Goal: Task Accomplishment & Management: Use online tool/utility

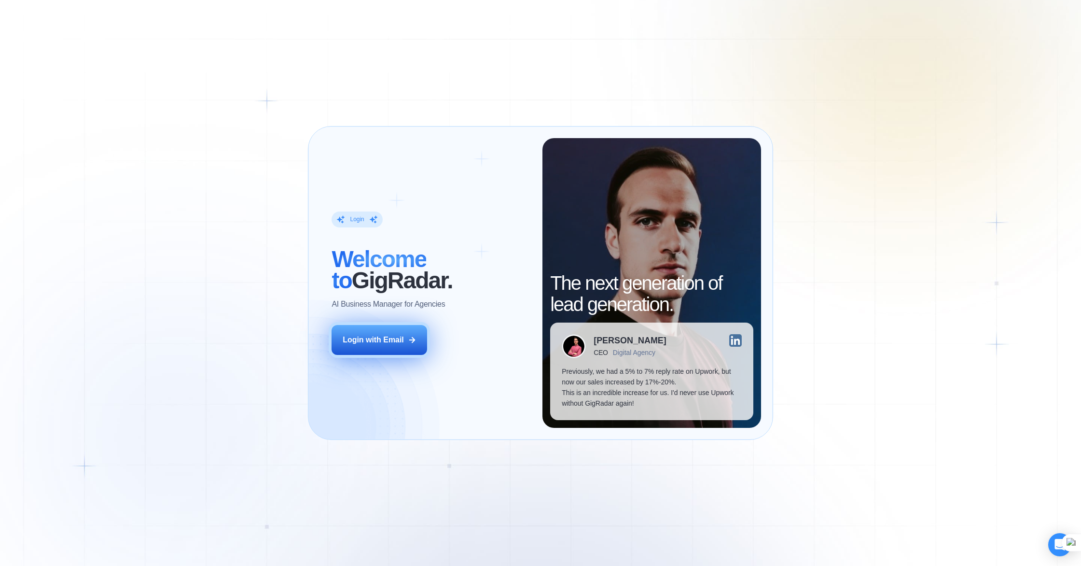
click at [400, 332] on button "Login with Email" at bounding box center [380, 340] width 96 height 30
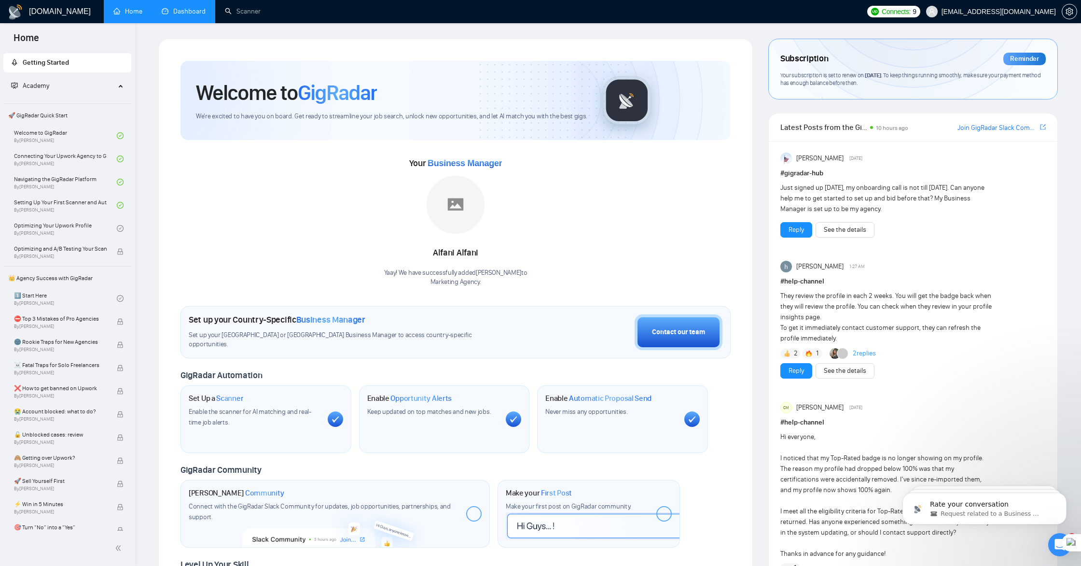
click at [186, 14] on link "Dashboard" at bounding box center [184, 11] width 44 height 8
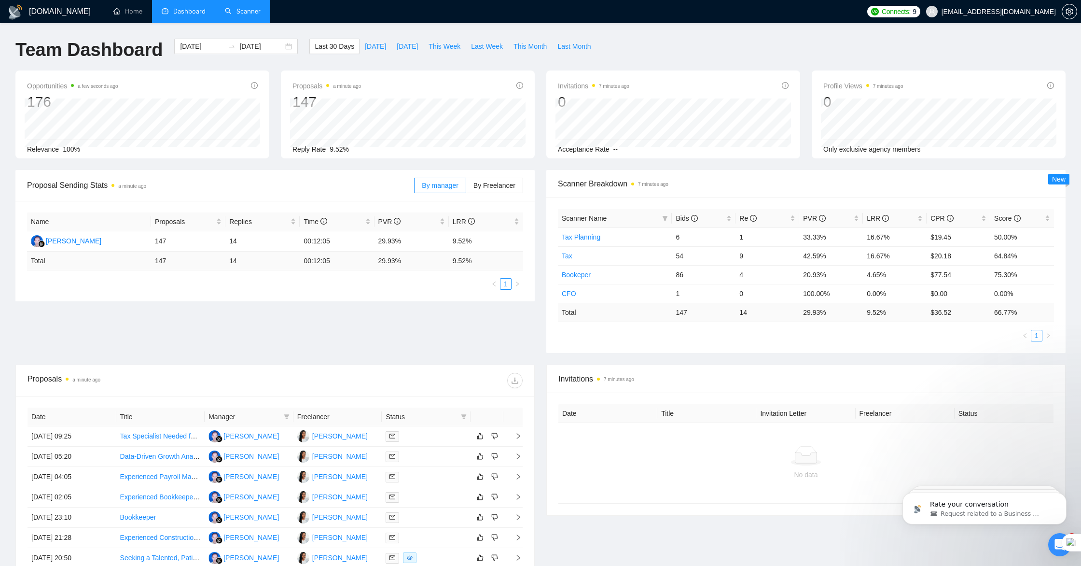
click at [245, 13] on link "Scanner" at bounding box center [243, 11] width 36 height 8
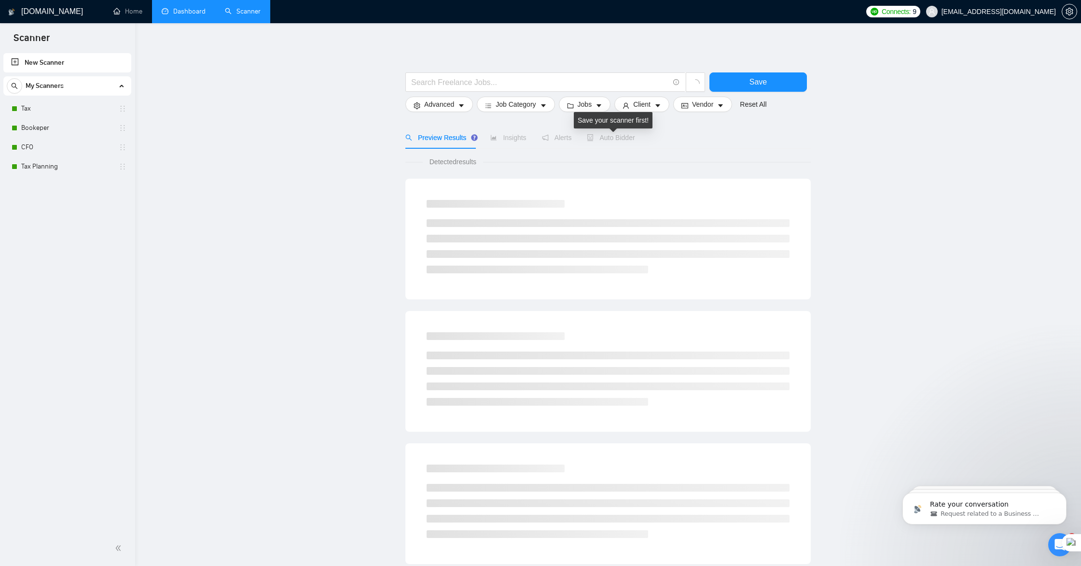
click at [625, 137] on span "Auto Bidder" at bounding box center [611, 138] width 48 height 8
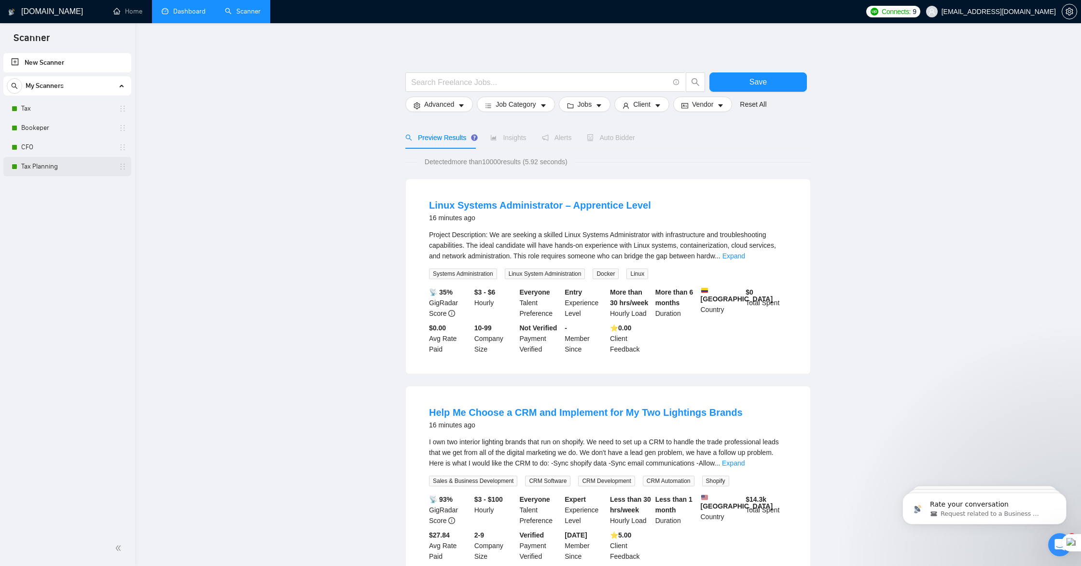
click at [124, 165] on icon "holder" at bounding box center [123, 167] width 8 height 8
click at [119, 171] on div "Tax Planning" at bounding box center [69, 166] width 115 height 19
click at [43, 166] on link "Tax Planning" at bounding box center [67, 166] width 92 height 19
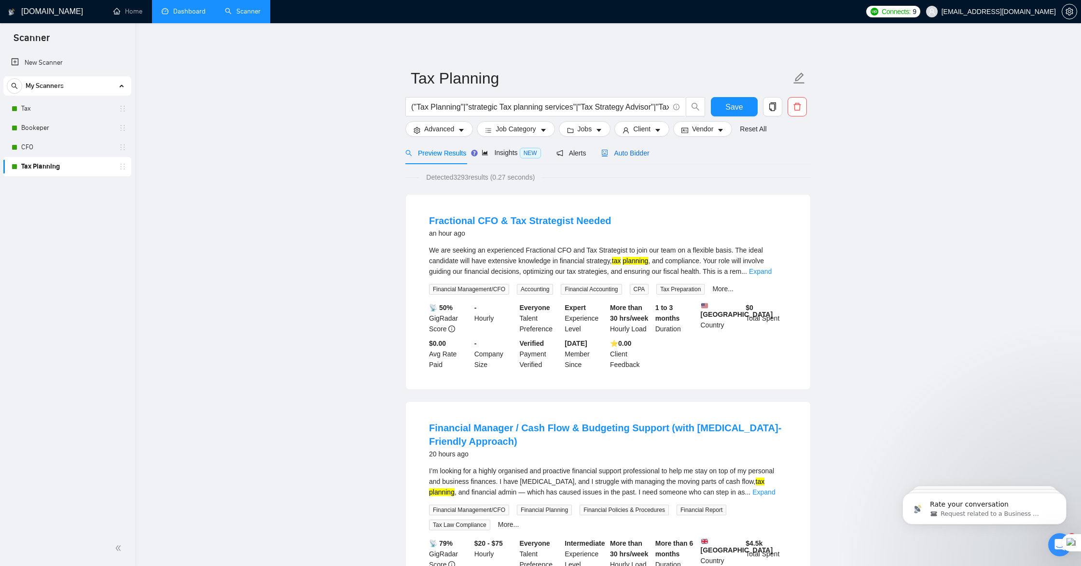
click at [619, 154] on span "Auto Bidder" at bounding box center [625, 153] width 48 height 8
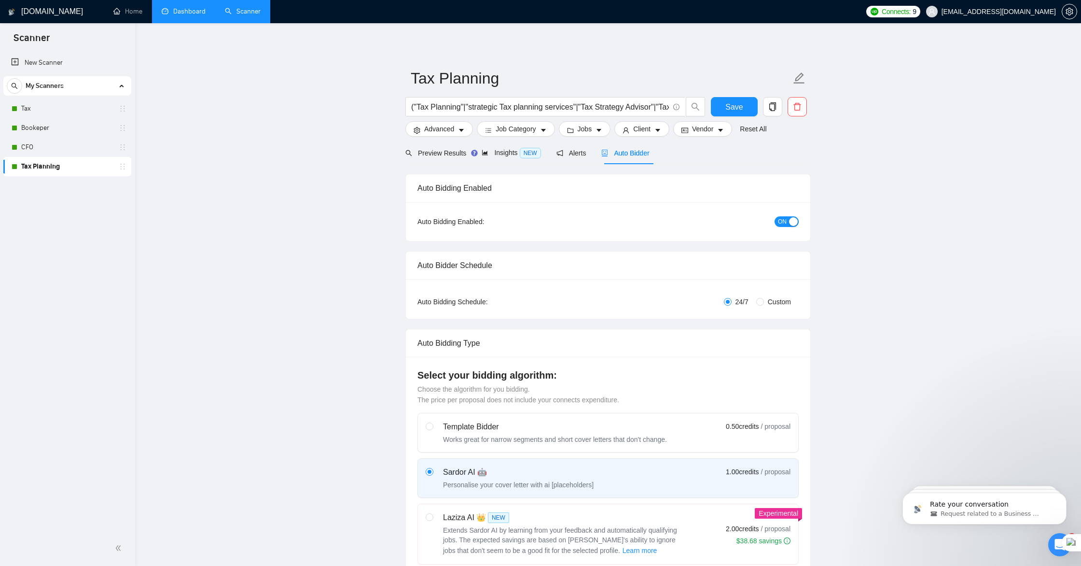
click at [779, 221] on span "ON" at bounding box center [782, 221] width 9 height 11
click at [96, 153] on link "CFO" at bounding box center [67, 147] width 92 height 19
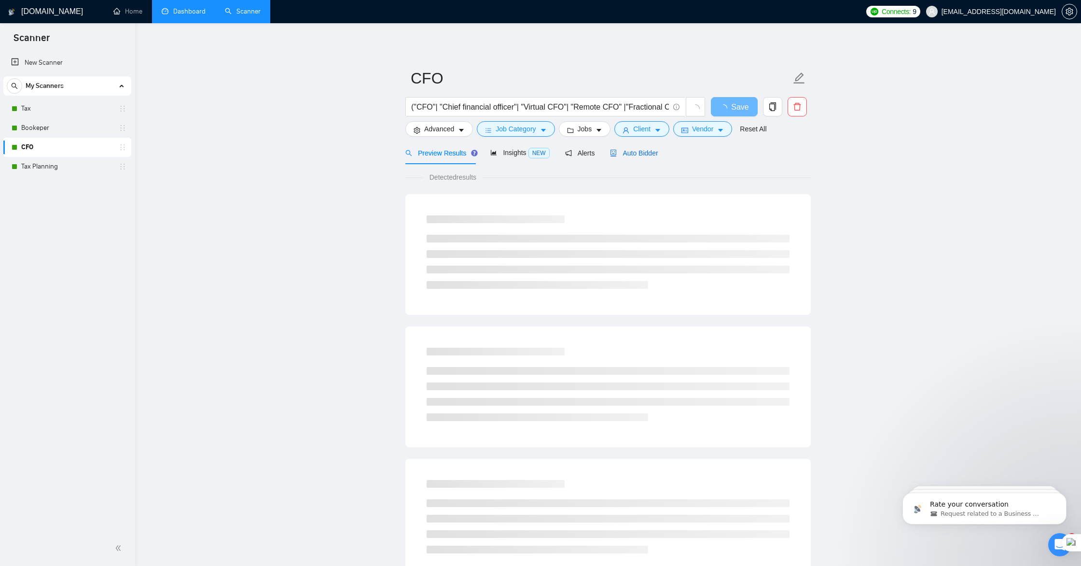
click at [647, 152] on span "Auto Bidder" at bounding box center [634, 153] width 48 height 8
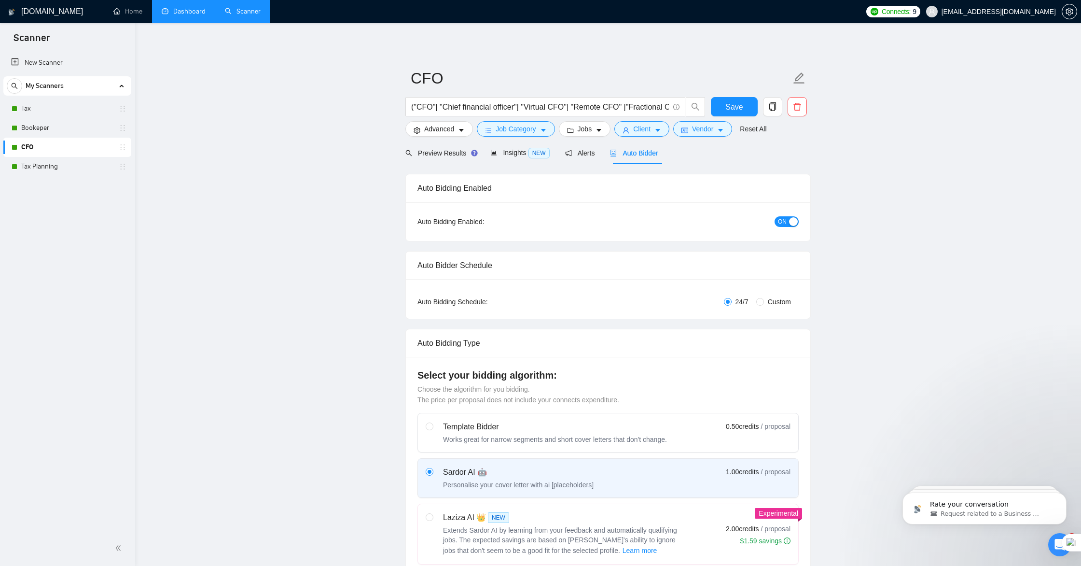
click at [782, 222] on span "ON" at bounding box center [782, 221] width 9 height 11
